Goal: Find specific page/section: Find specific page/section

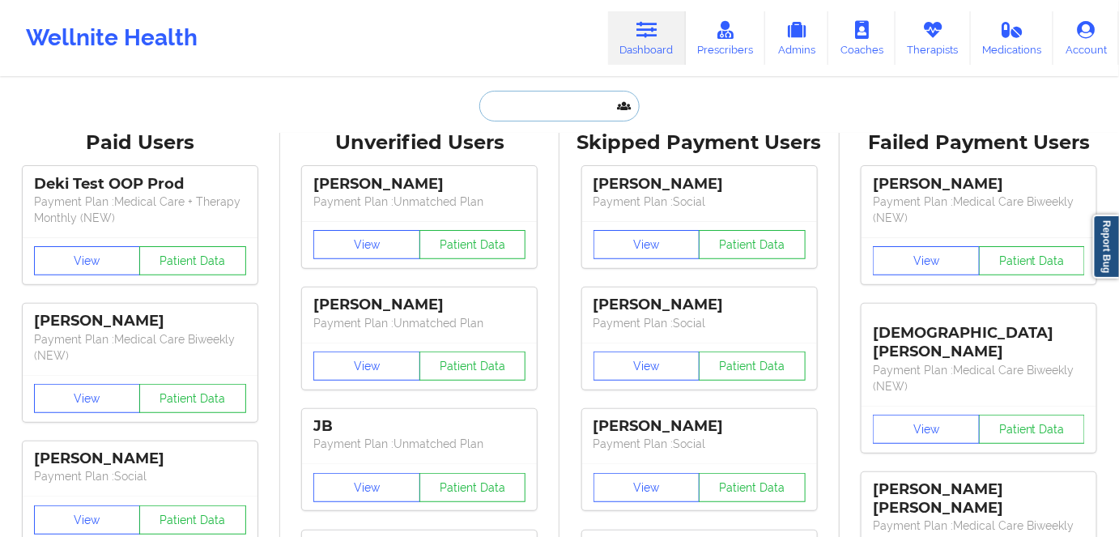
click at [568, 105] on input "text" at bounding box center [559, 106] width 160 height 31
paste input "[PERSON_NAME]"
type input "[PERSON_NAME]"
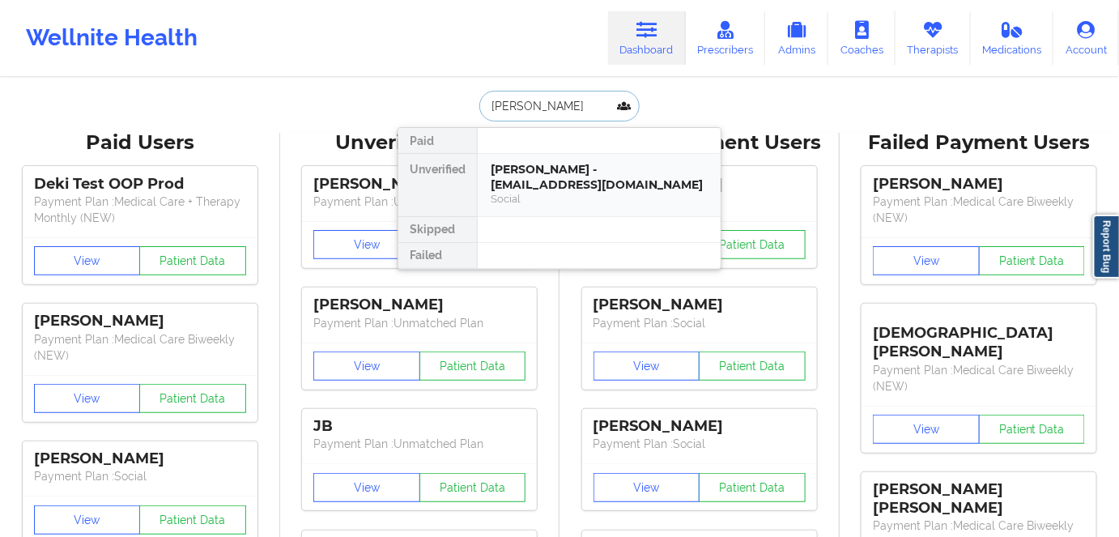
click at [550, 180] on div "[PERSON_NAME] - [EMAIL_ADDRESS][DOMAIN_NAME]" at bounding box center [598, 177] width 217 height 30
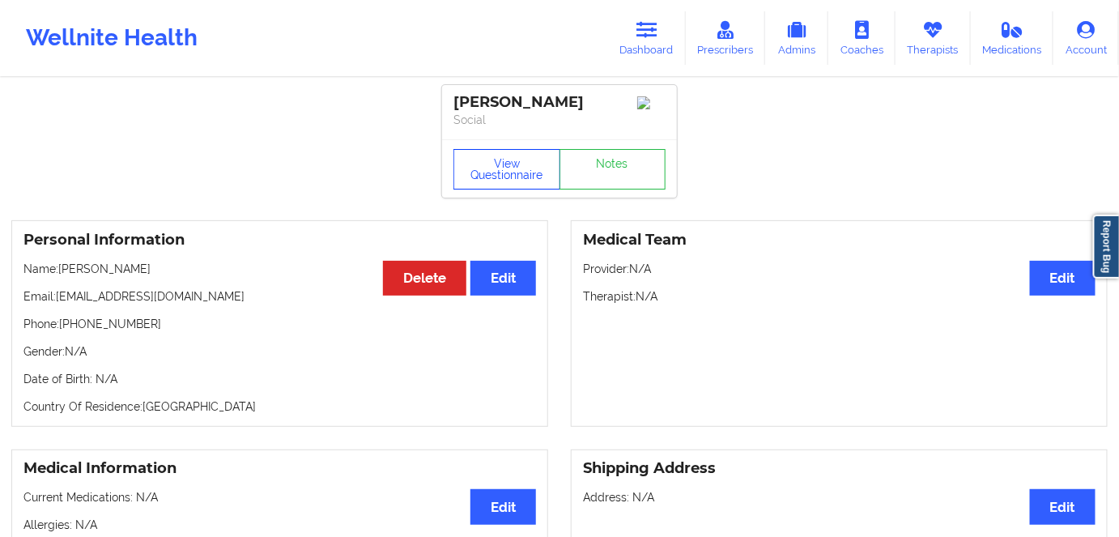
click at [492, 166] on button "View Questionnaire" at bounding box center [506, 169] width 107 height 40
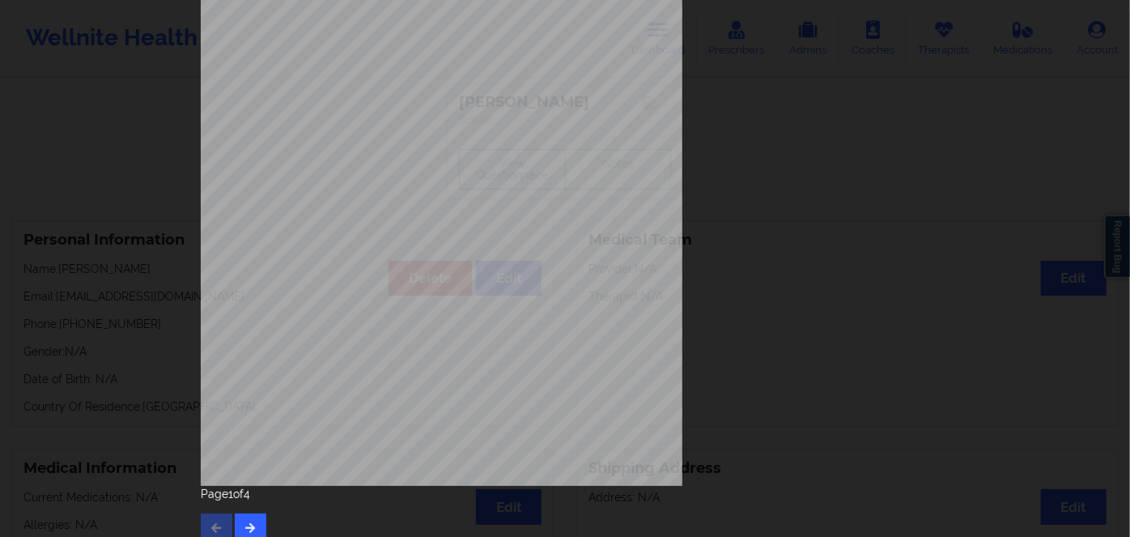
scroll to position [235, 0]
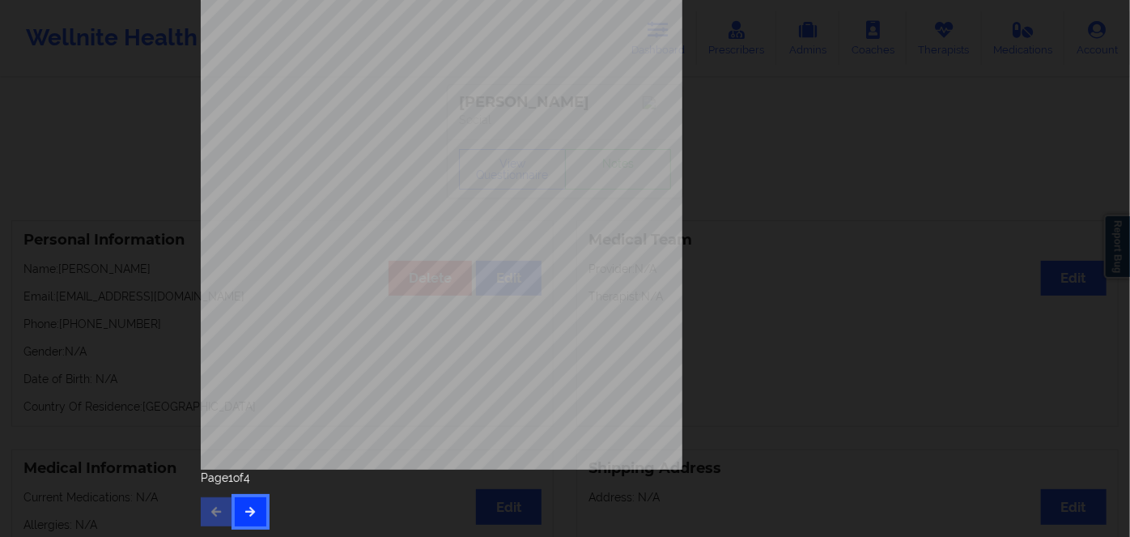
click at [253, 511] on icon "button" at bounding box center [251, 511] width 14 height 10
click at [249, 507] on icon "button" at bounding box center [251, 511] width 14 height 10
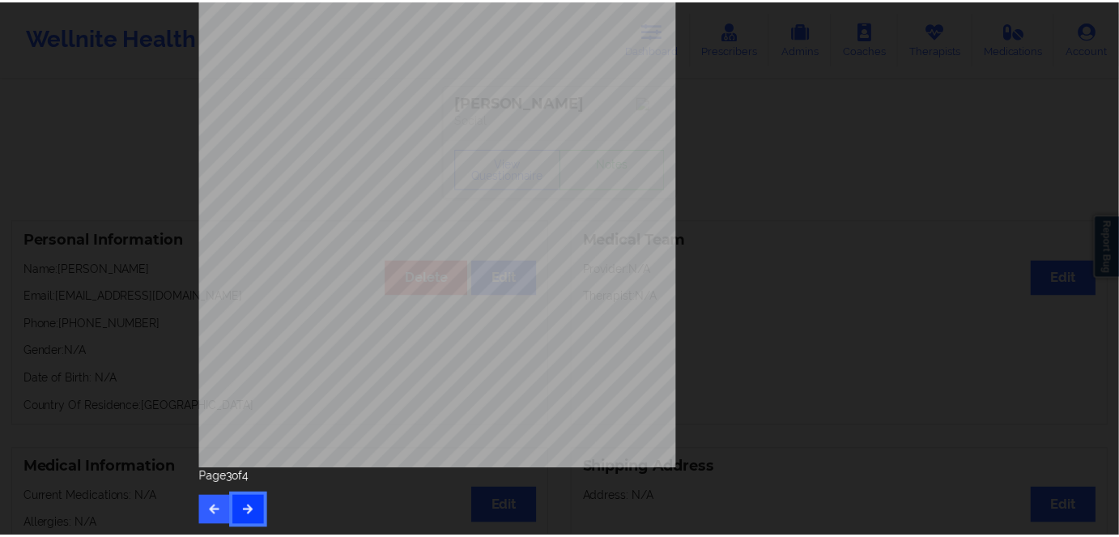
scroll to position [0, 0]
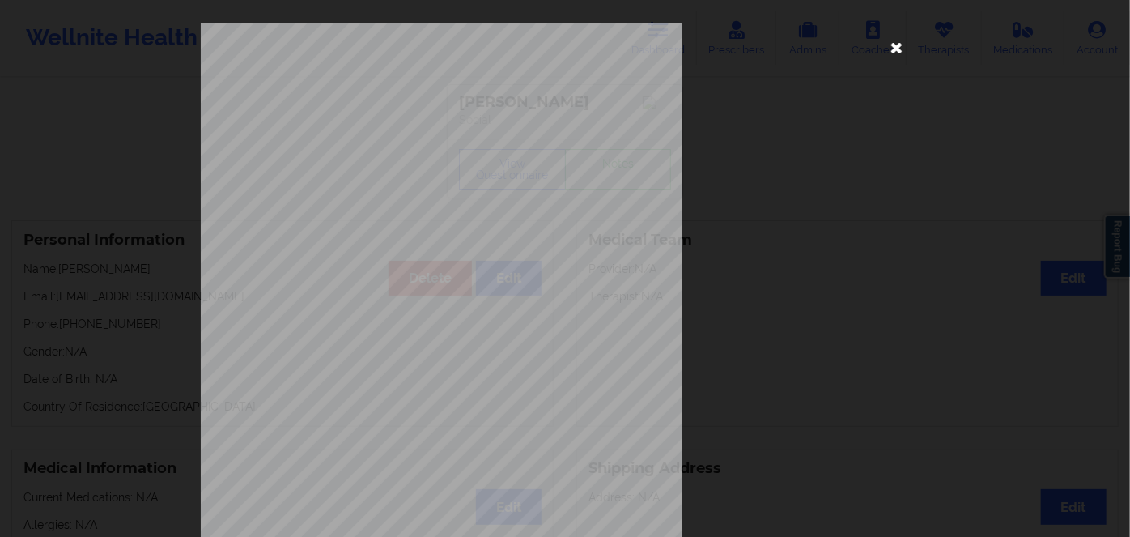
click at [888, 54] on icon at bounding box center [897, 47] width 26 height 26
